Goal: Transaction & Acquisition: Purchase product/service

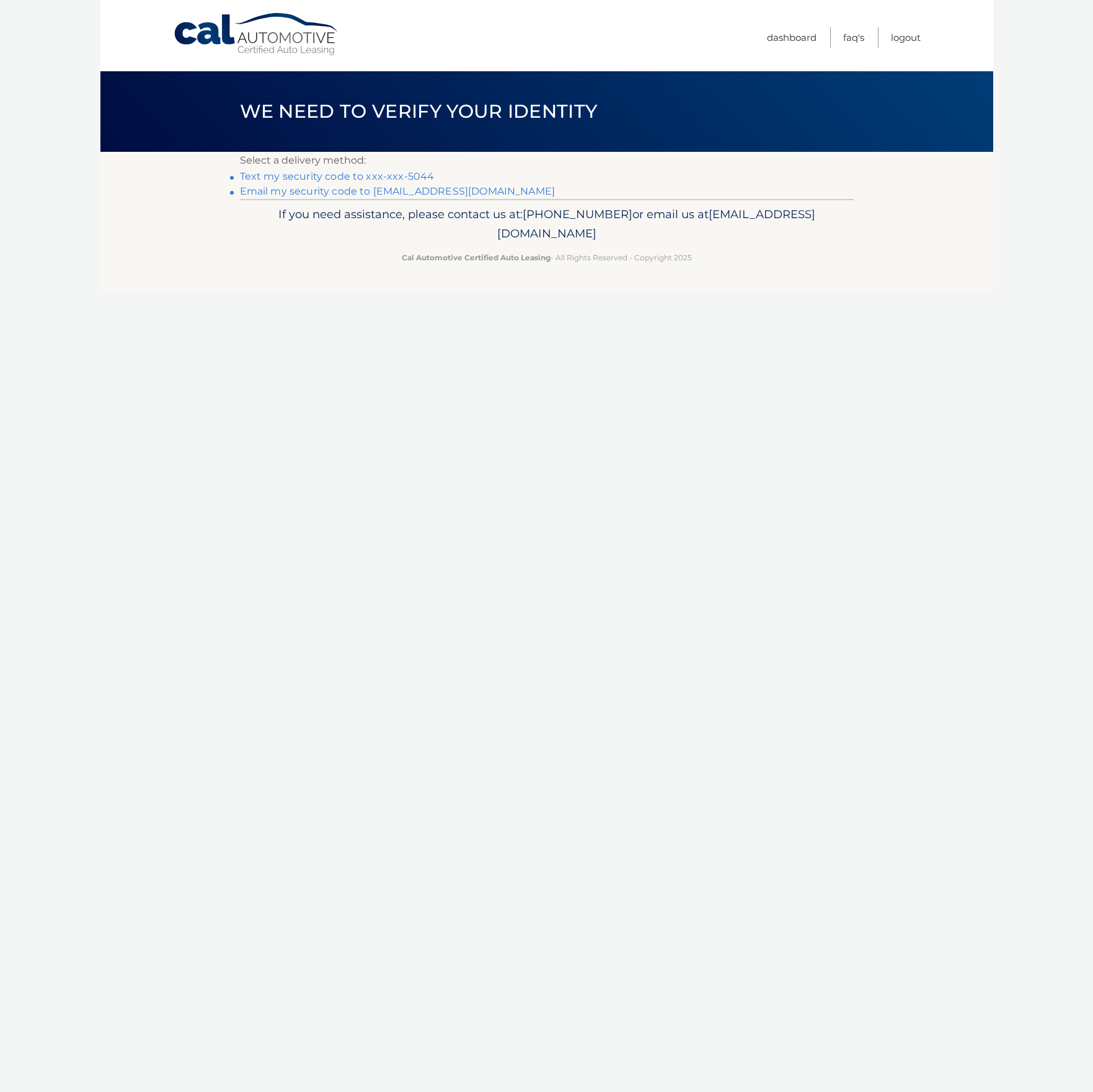
click at [313, 177] on link "Text my security code to xxx-xxx-5044" at bounding box center [337, 177] width 194 height 12
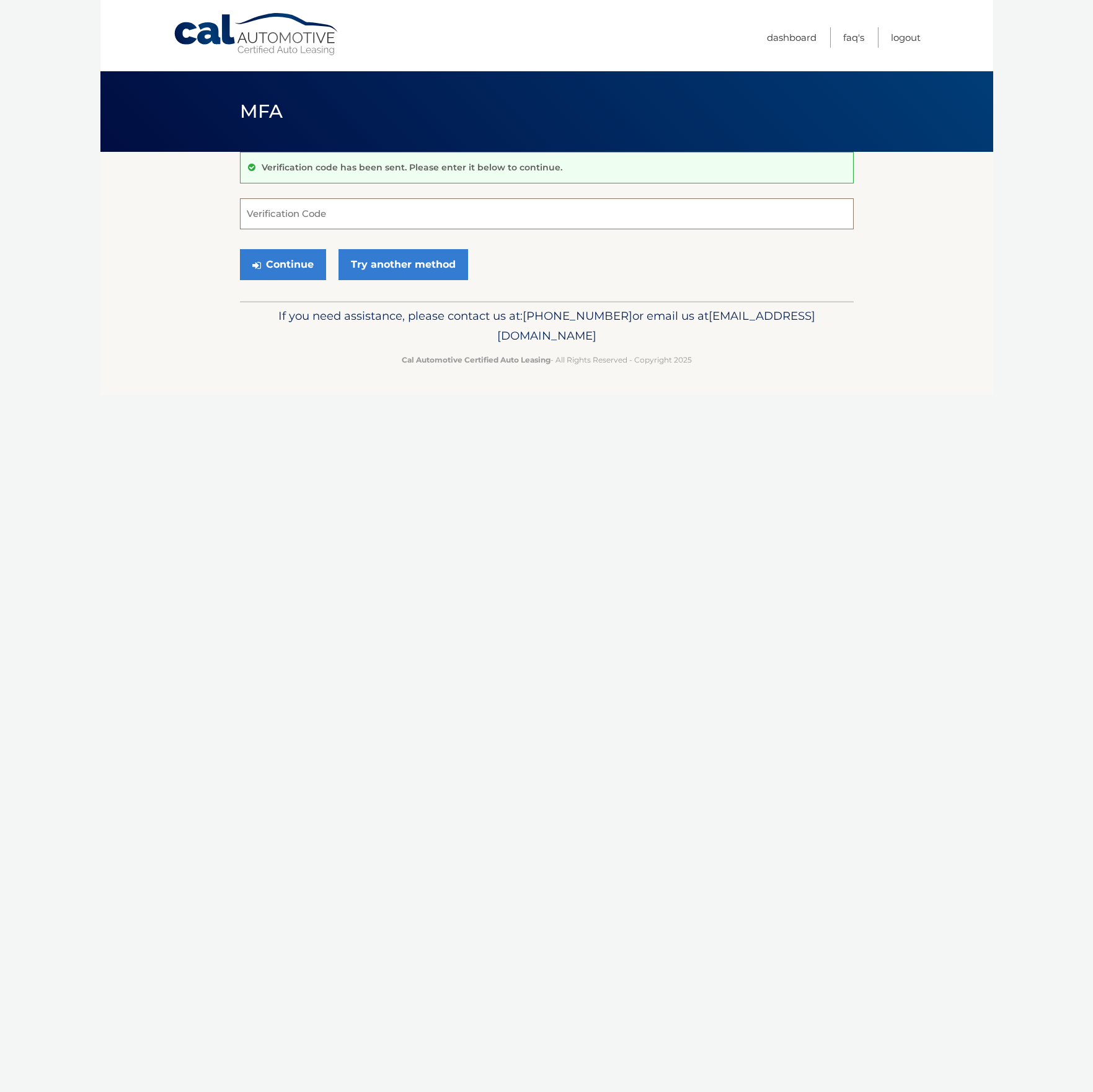
click at [308, 218] on input "Verification Code" at bounding box center [547, 214] width 614 height 31
type input "639862"
click at [307, 271] on button "Continue" at bounding box center [283, 265] width 86 height 31
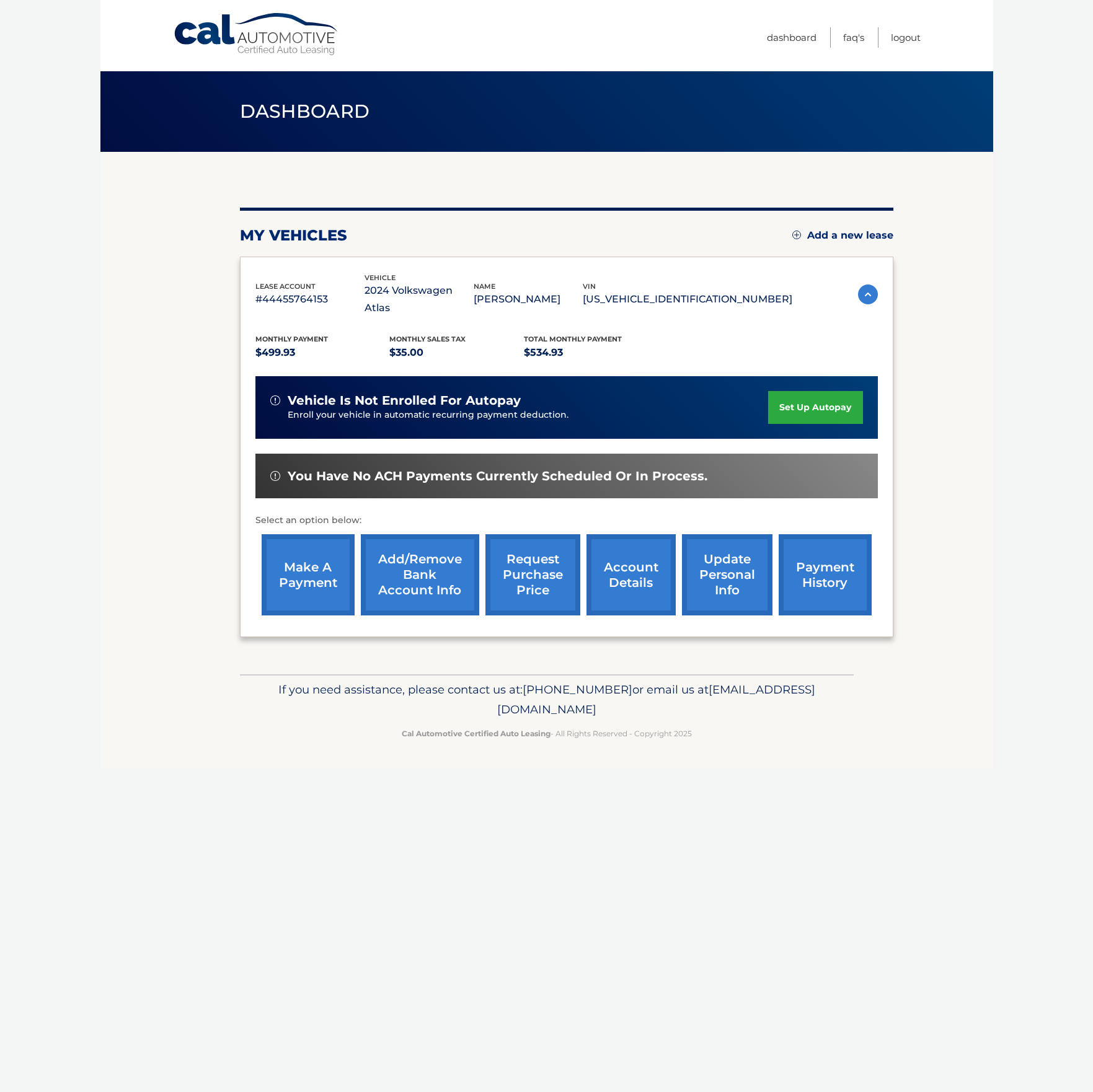
click at [314, 568] on link "make a payment" at bounding box center [308, 575] width 93 height 81
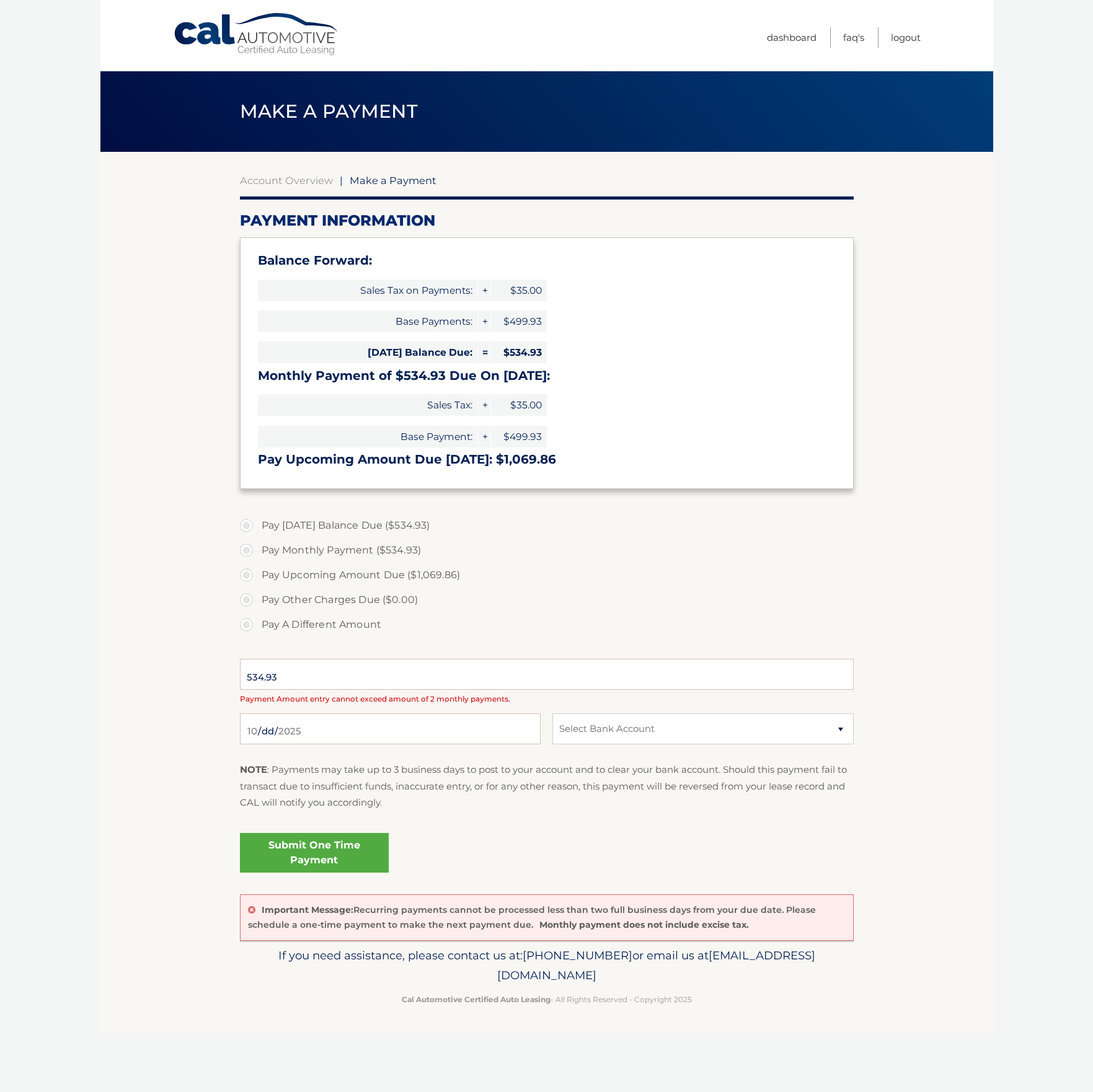
select select "M2JhMDYzNGItNGE1MC00NWY3LWJhZDMtNjBlNGZmNzc3Yzg1"
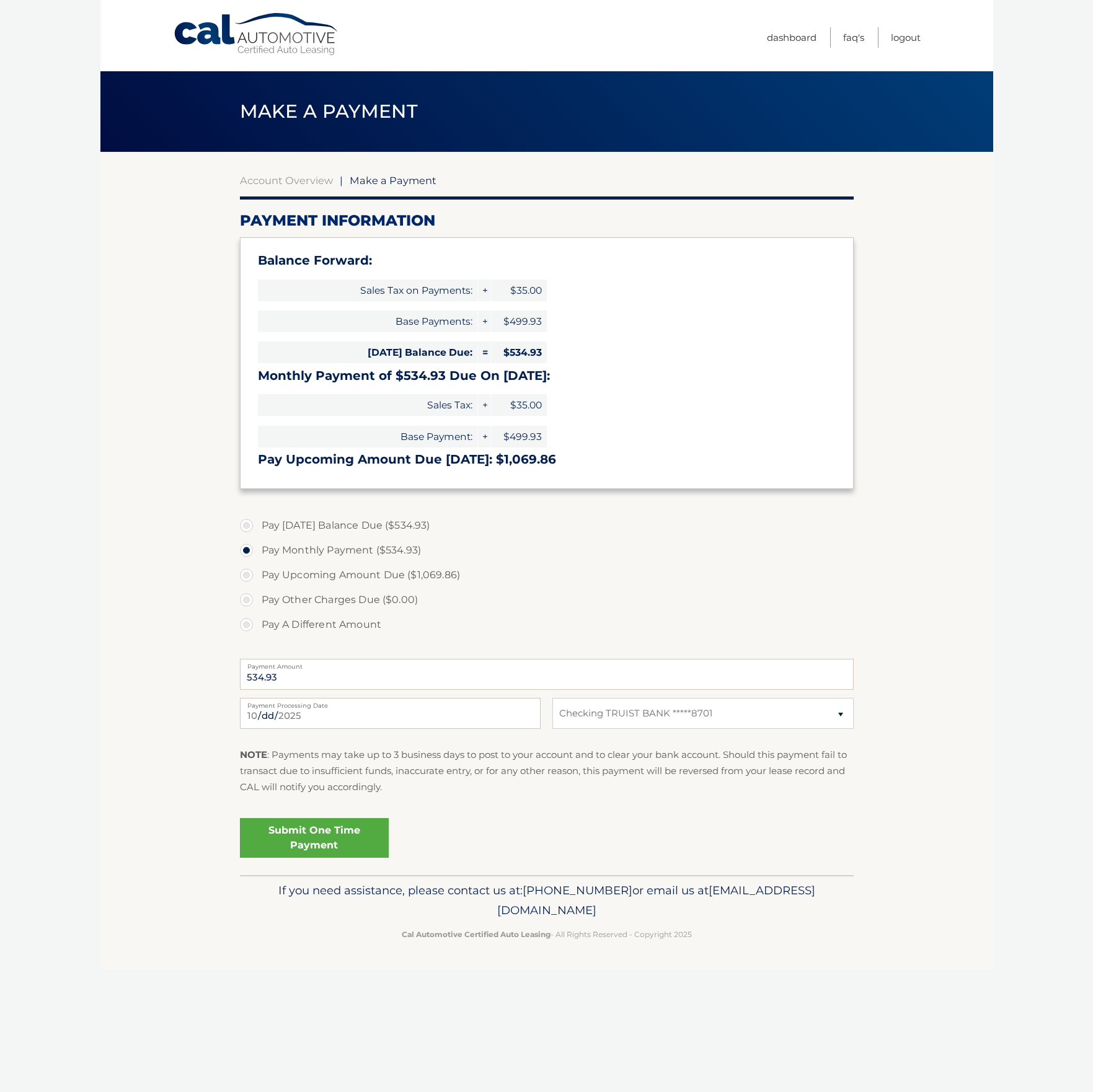
click at [292, 519] on label "Pay Today's Balance Due ($534.93)" at bounding box center [547, 525] width 614 height 25
click at [257, 519] on input "Pay Today's Balance Due ($534.93)" at bounding box center [251, 522] width 13 height 19
radio input "true"
click at [304, 839] on link "Submit One Time Payment" at bounding box center [314, 838] width 149 height 40
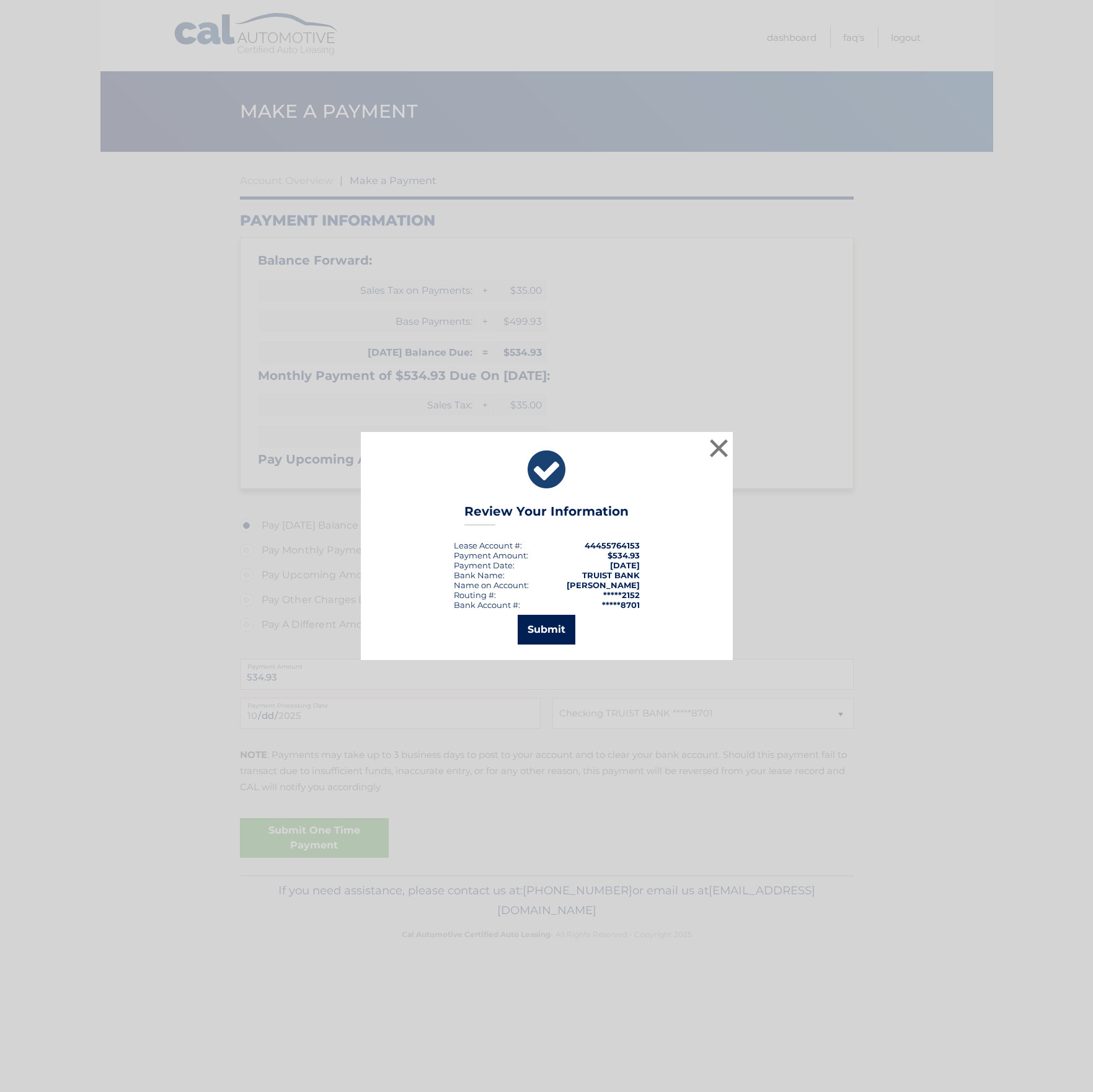
click at [546, 632] on button "Submit" at bounding box center [546, 629] width 57 height 30
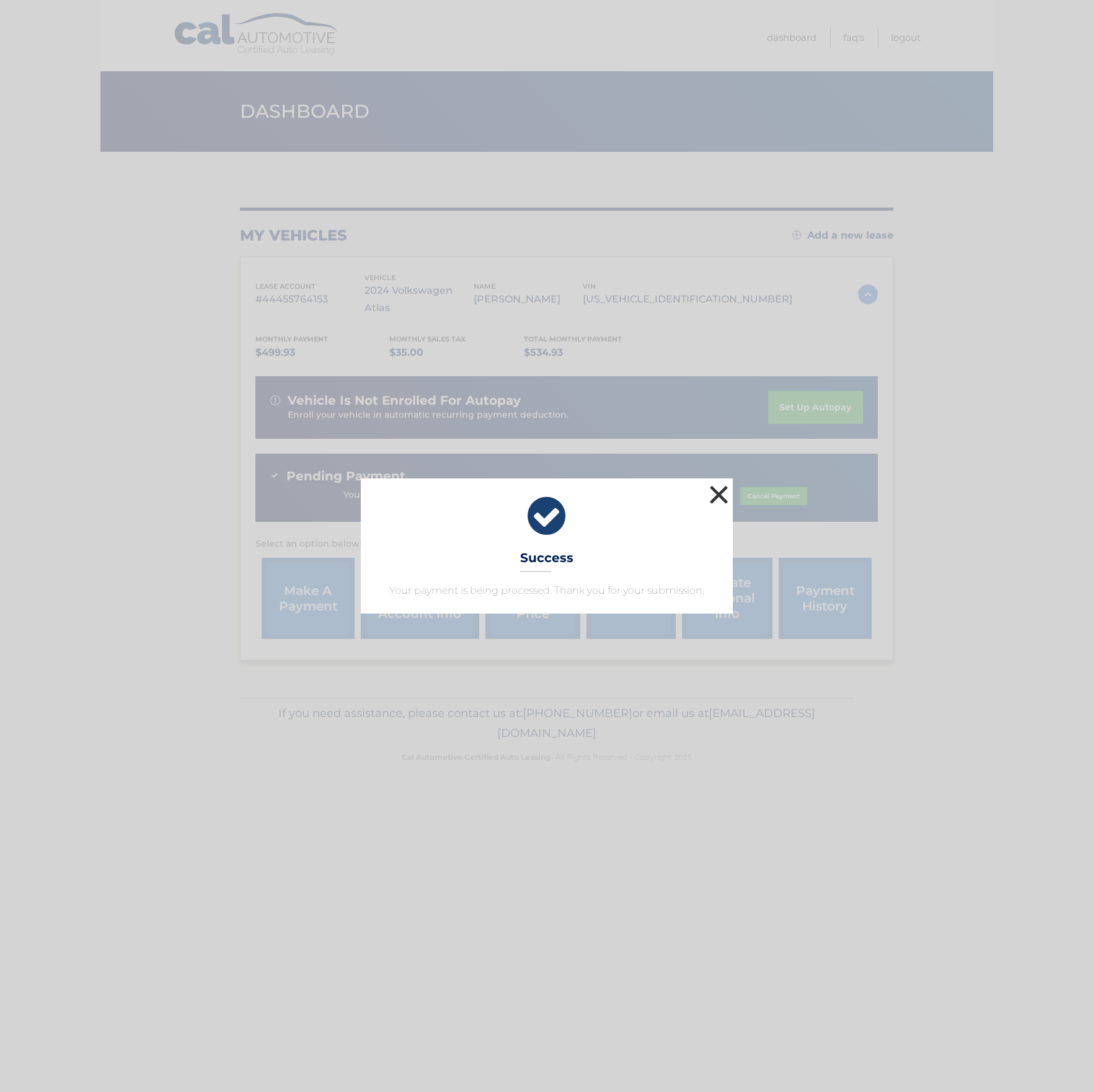
click at [714, 492] on button "×" at bounding box center [719, 494] width 25 height 25
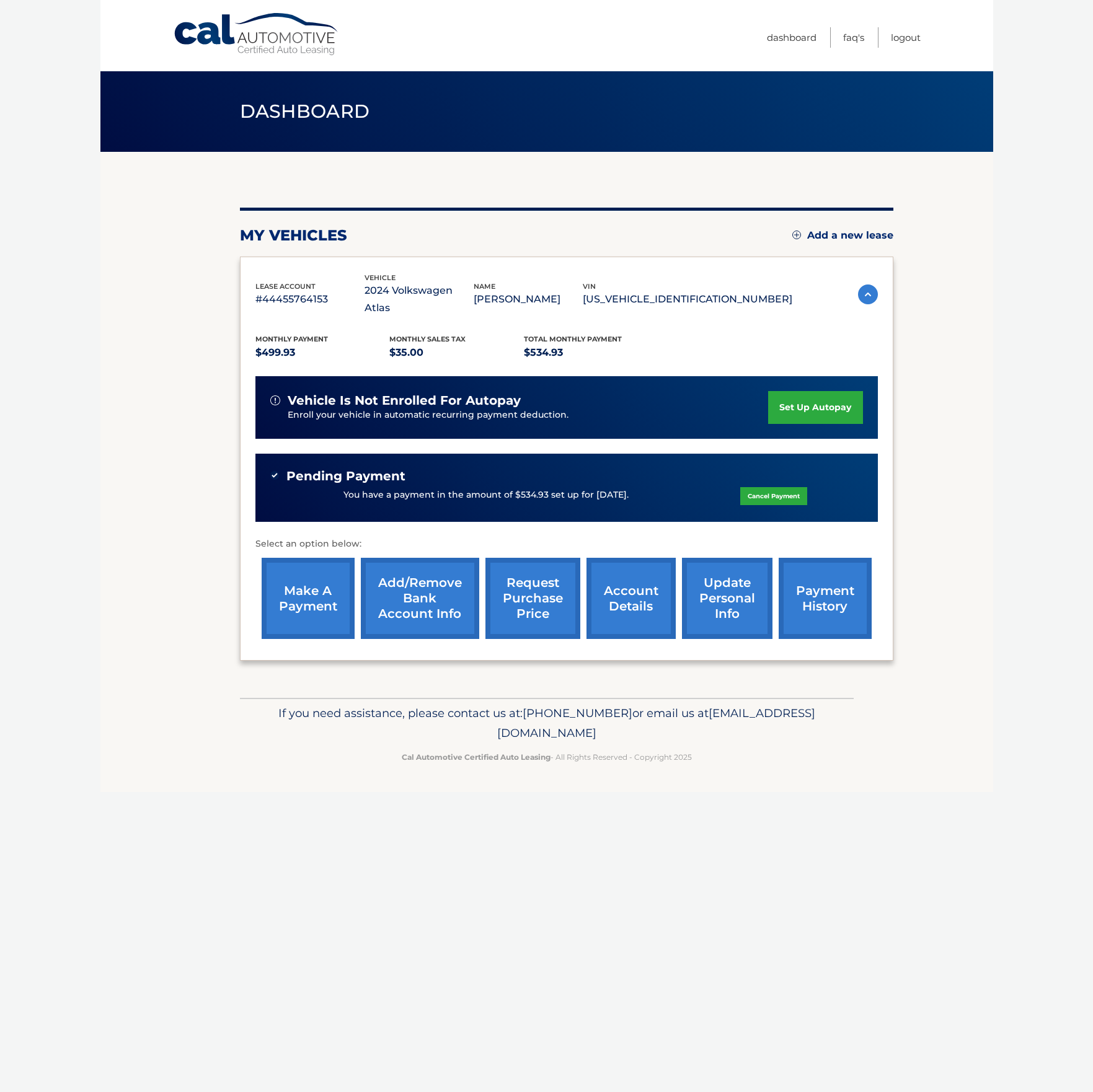
click at [184, 382] on section "my vehicles Add a new lease lease account #44455764153 vehicle 2024 Volkswagen …" at bounding box center [547, 425] width 893 height 546
click at [85, 189] on body "Cal Automotive Menu Dashboard FAQ's Logout" at bounding box center [546, 546] width 1093 height 1092
